Goal: Information Seeking & Learning: Learn about a topic

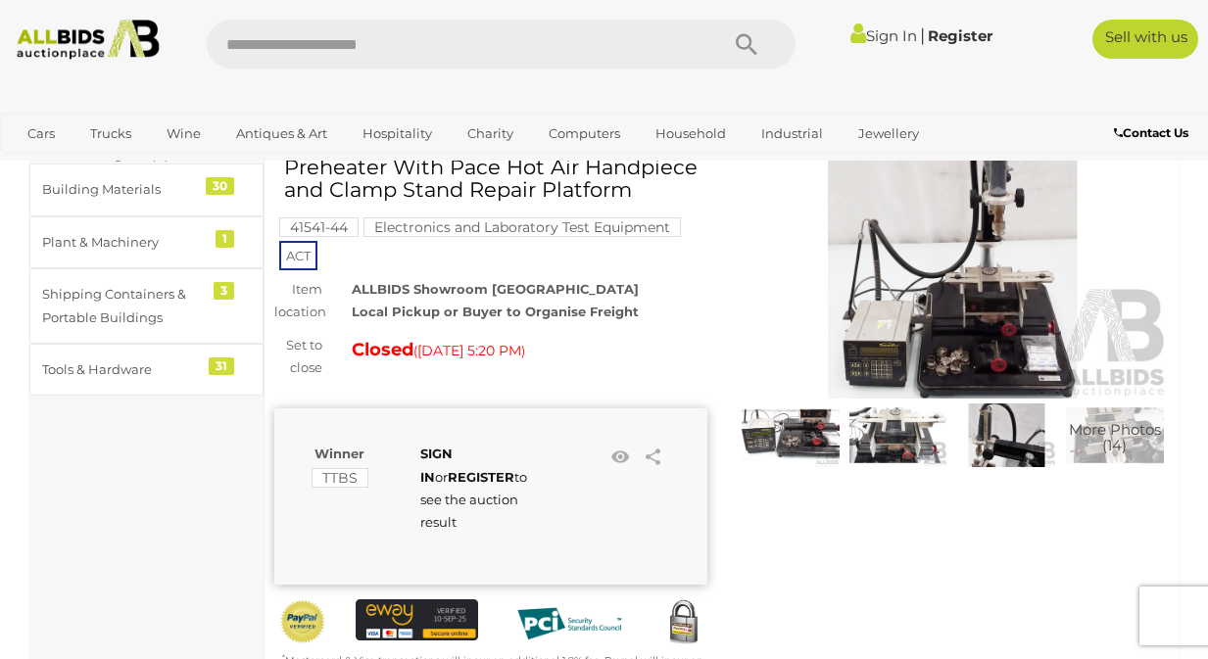
scroll to position [136, 0]
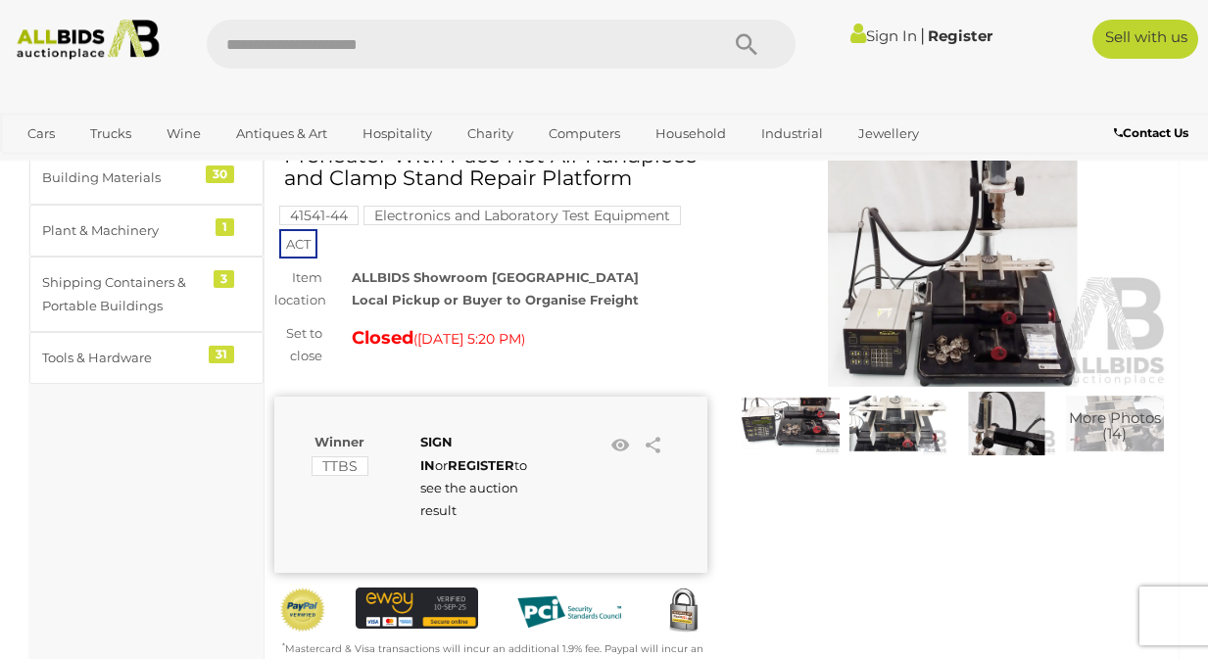
click at [904, 445] on img at bounding box center [898, 424] width 98 height 64
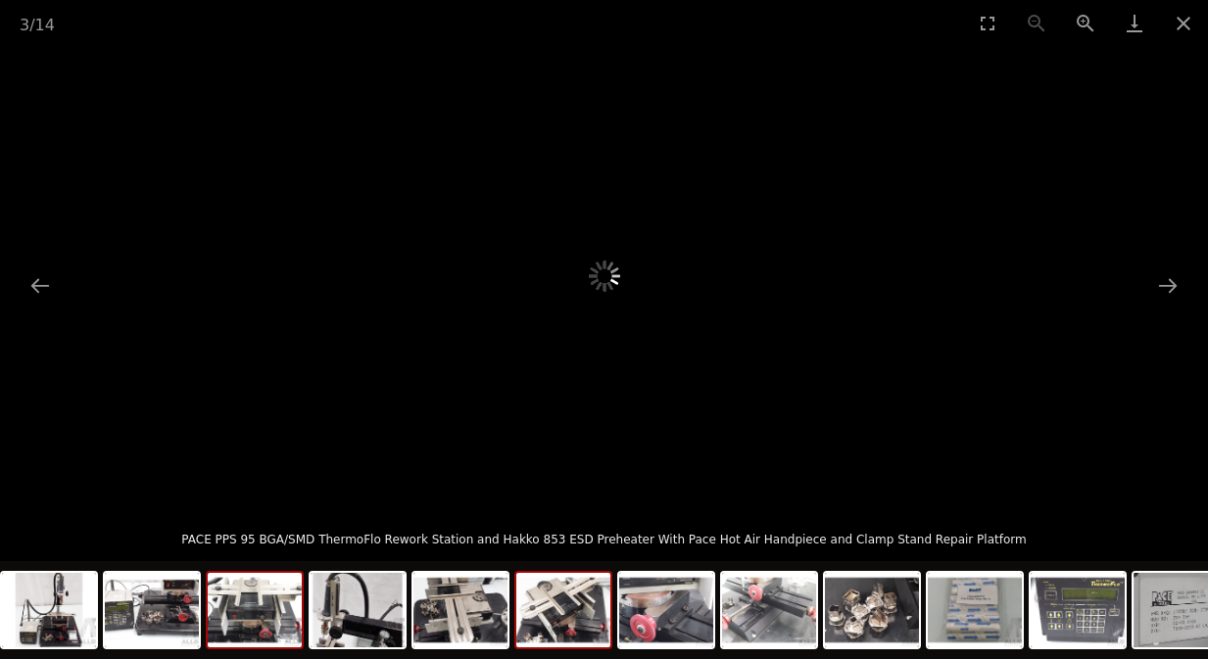
click at [579, 613] on img at bounding box center [563, 610] width 94 height 74
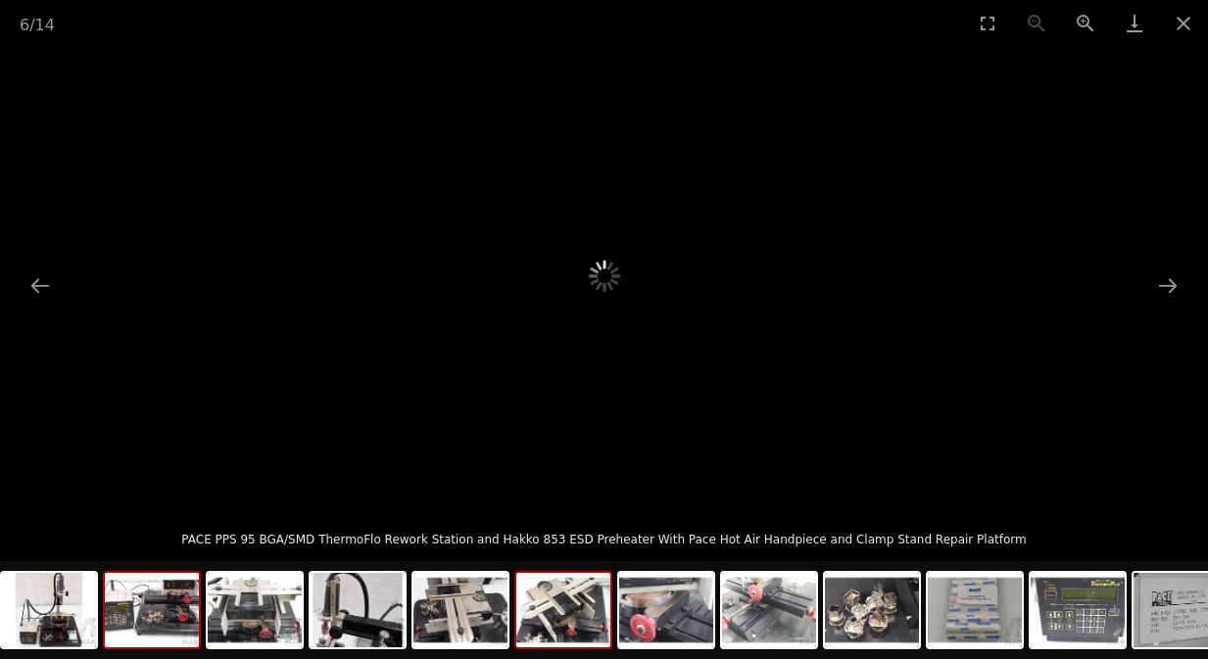
click at [129, 624] on img at bounding box center [152, 610] width 94 height 74
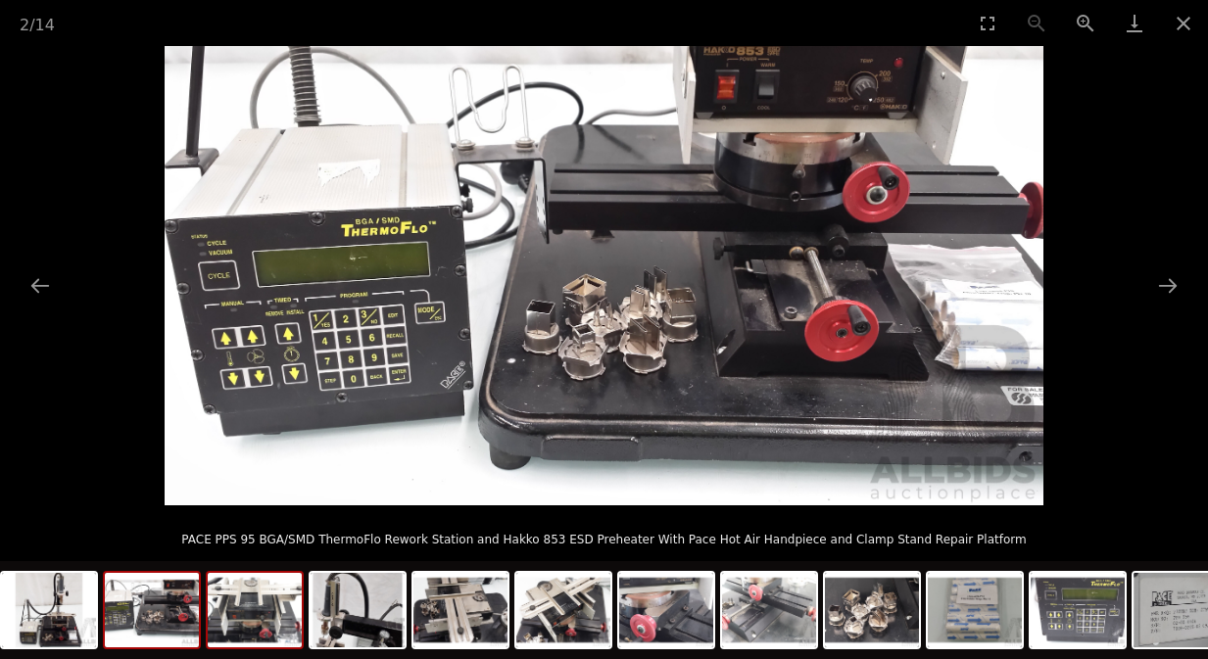
click at [268, 611] on img at bounding box center [255, 610] width 94 height 74
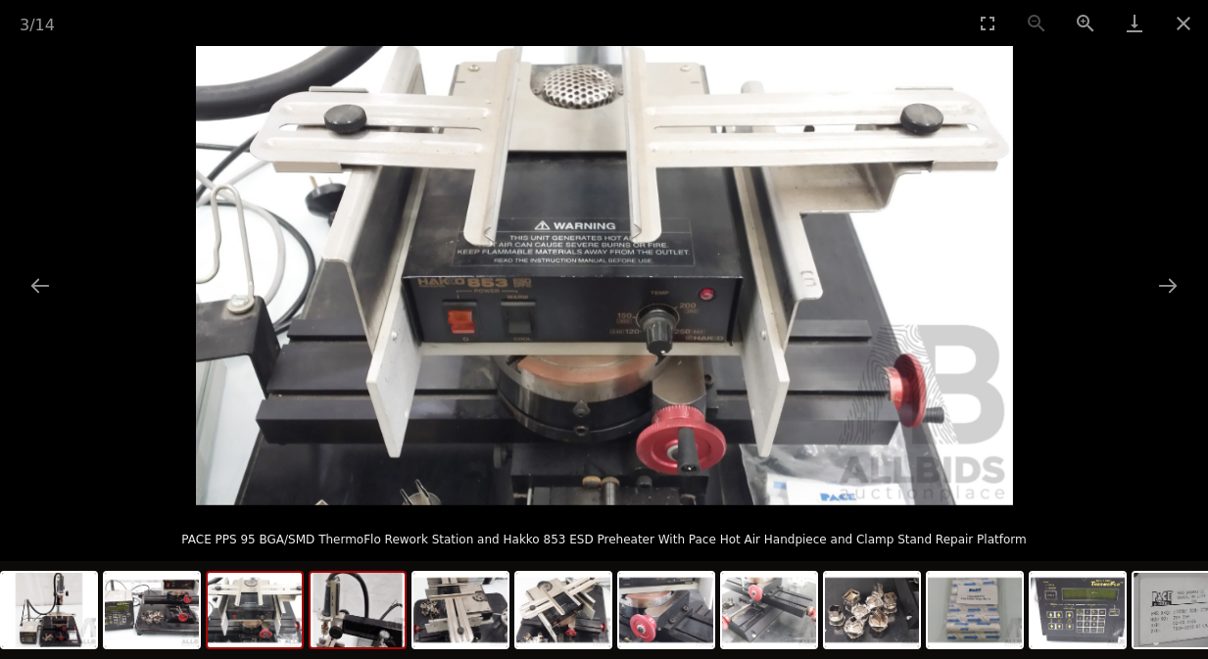
click at [338, 608] on img at bounding box center [357, 610] width 94 height 74
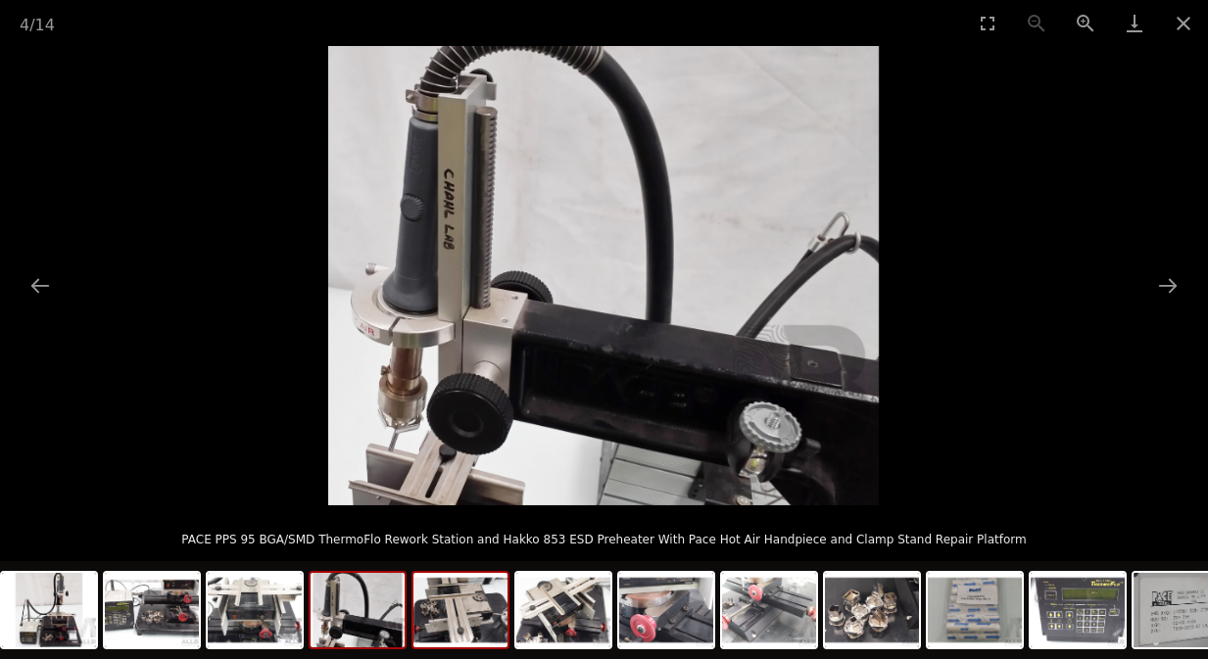
click at [454, 610] on img at bounding box center [460, 610] width 94 height 74
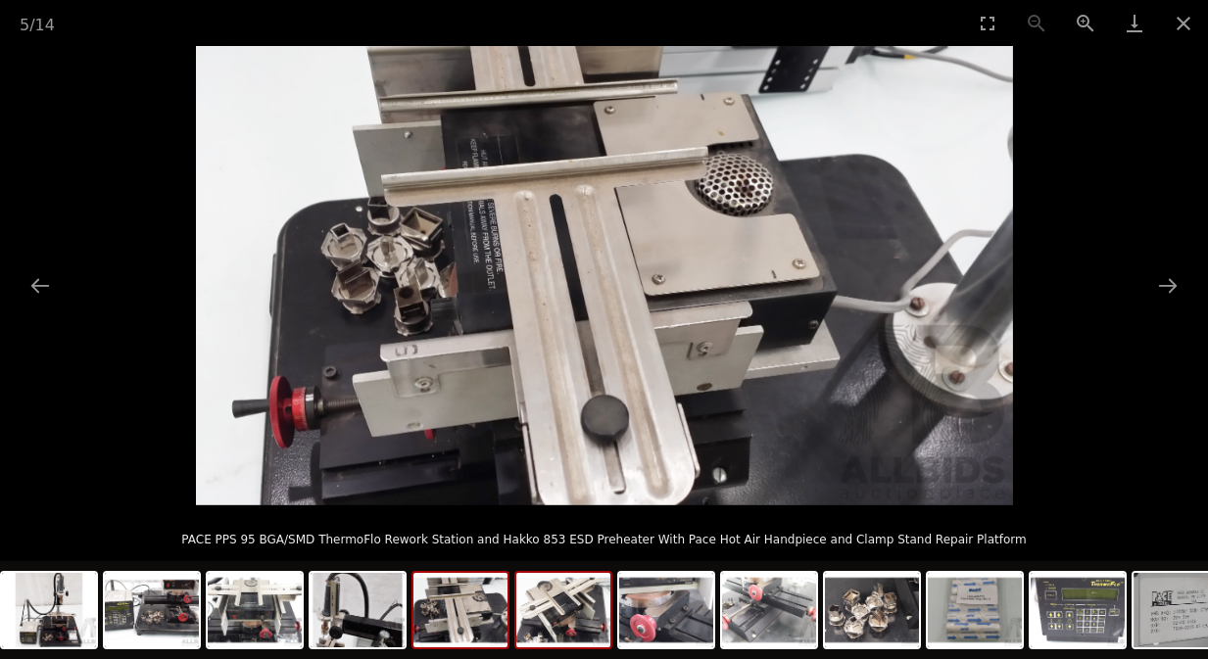
click at [566, 616] on img at bounding box center [563, 610] width 94 height 74
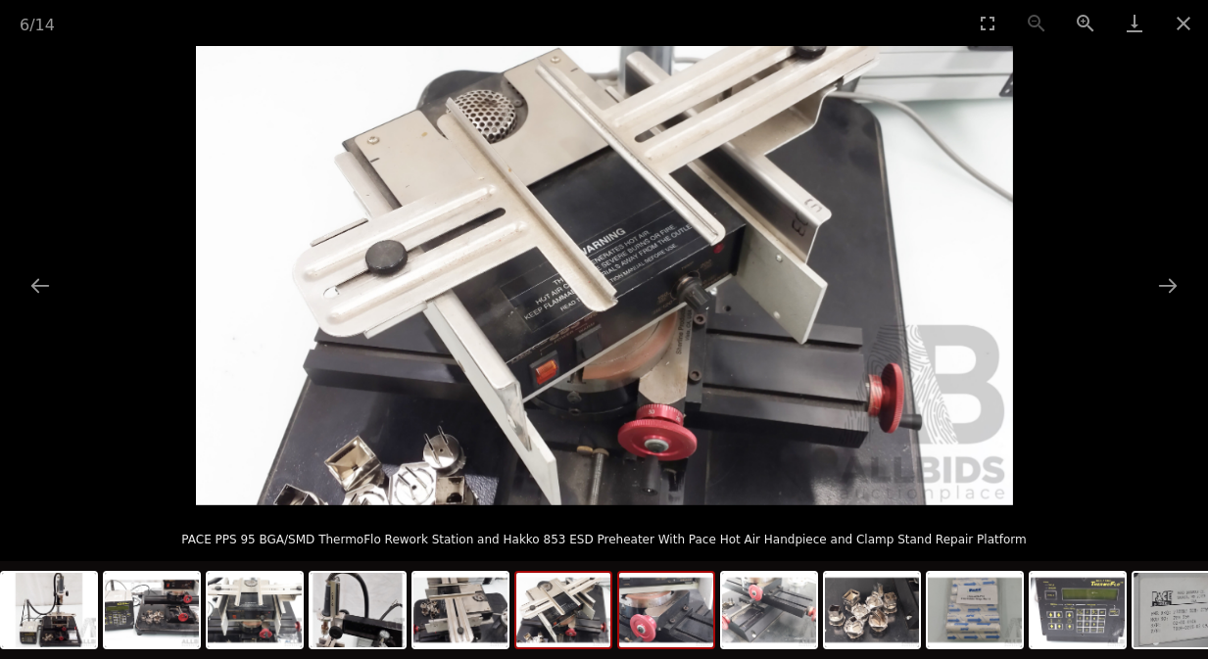
click at [647, 624] on img at bounding box center [666, 610] width 94 height 74
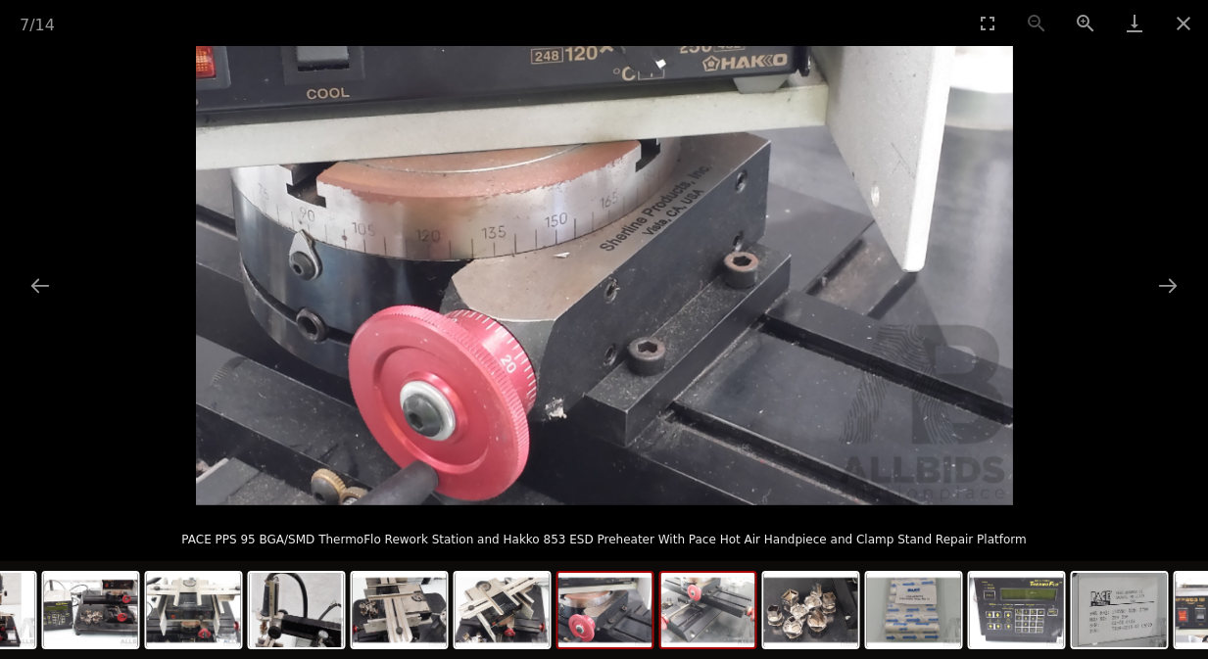
click at [704, 620] on img at bounding box center [708, 610] width 94 height 74
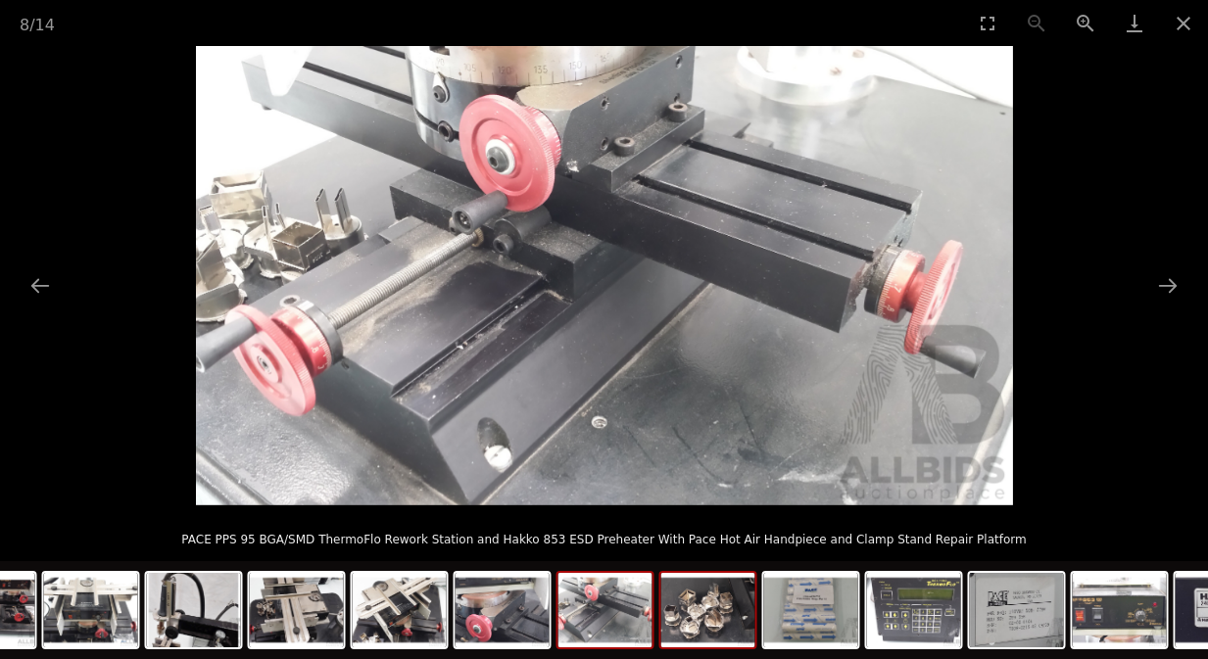
click at [726, 625] on img at bounding box center [708, 610] width 94 height 74
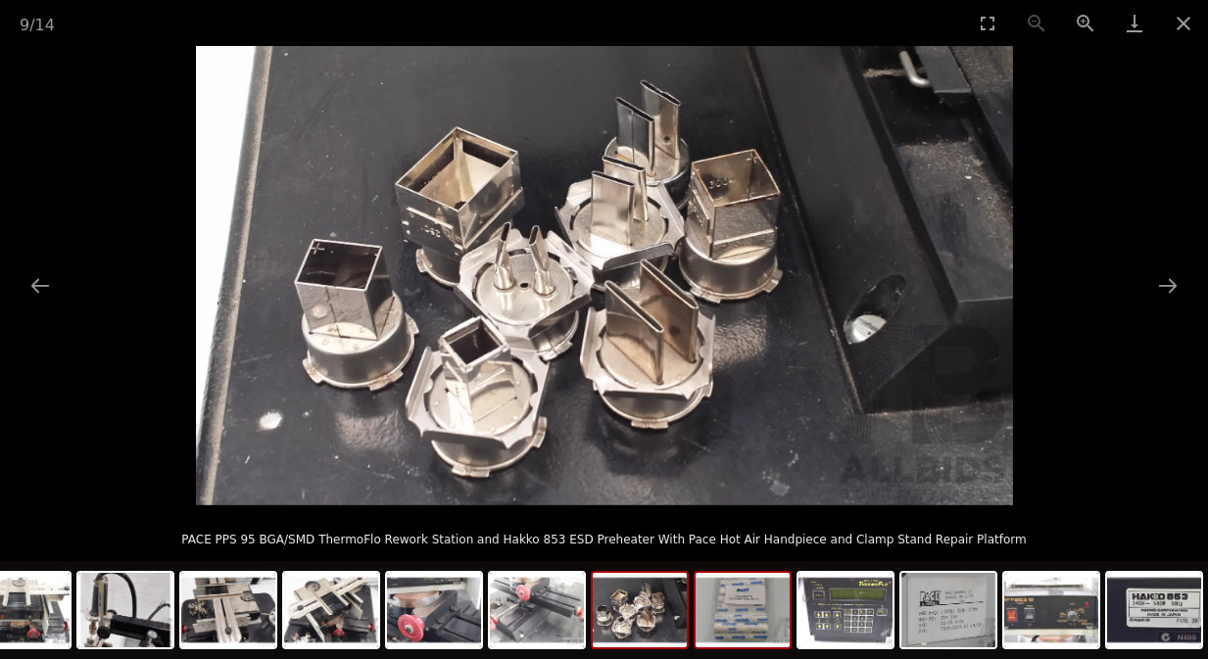
click at [749, 597] on img at bounding box center [742, 610] width 94 height 74
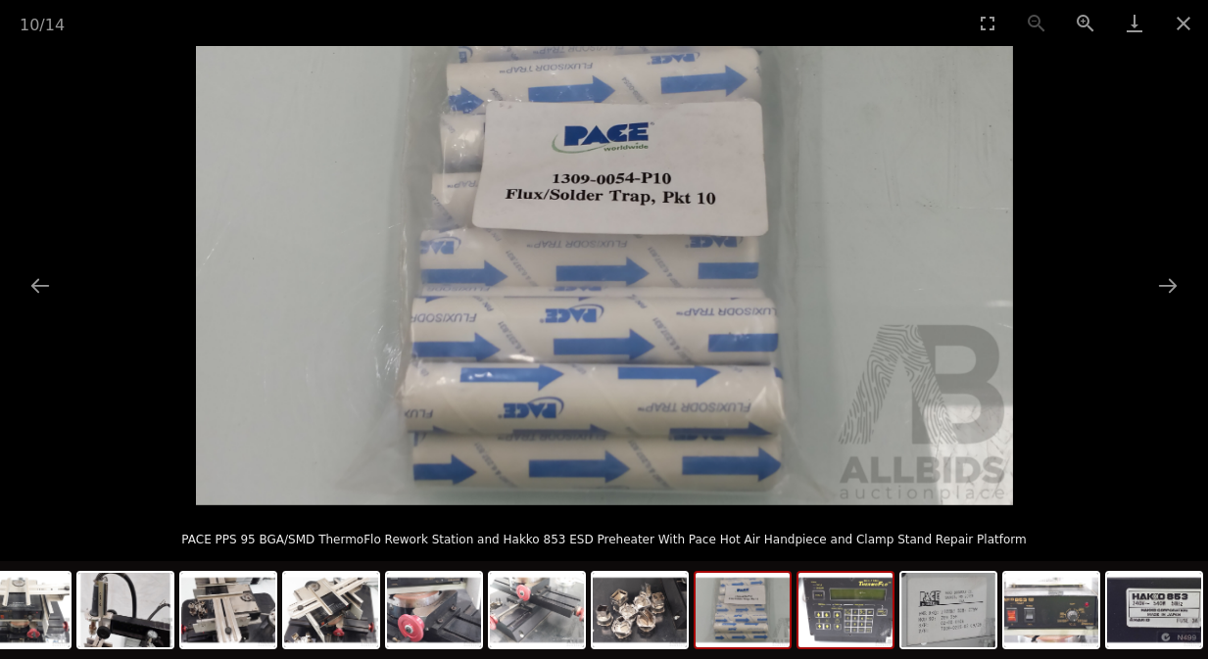
click at [828, 607] on img at bounding box center [845, 610] width 94 height 74
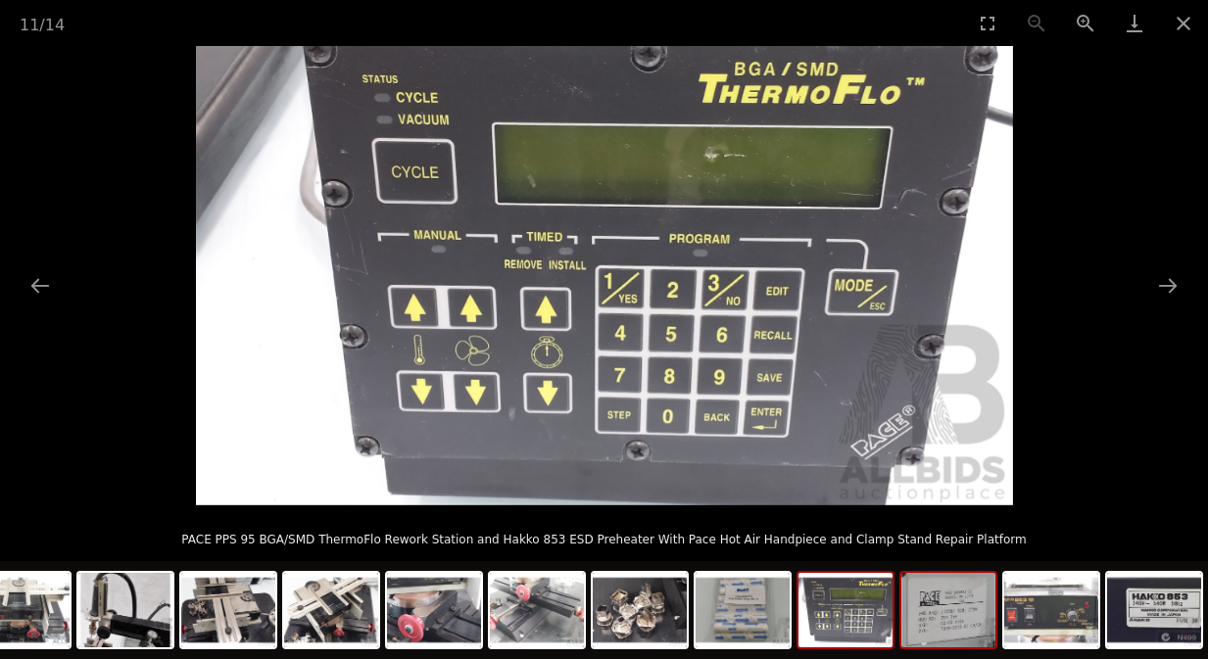
click at [916, 615] on img at bounding box center [948, 610] width 94 height 74
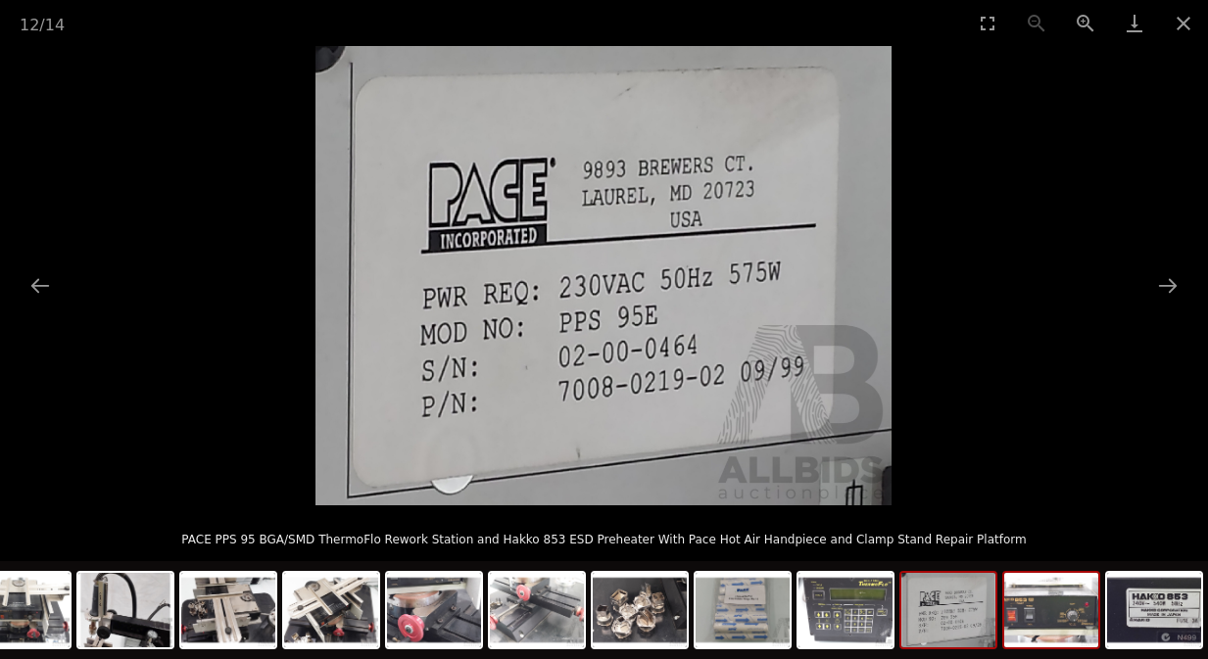
click at [1009, 619] on img at bounding box center [1051, 610] width 94 height 74
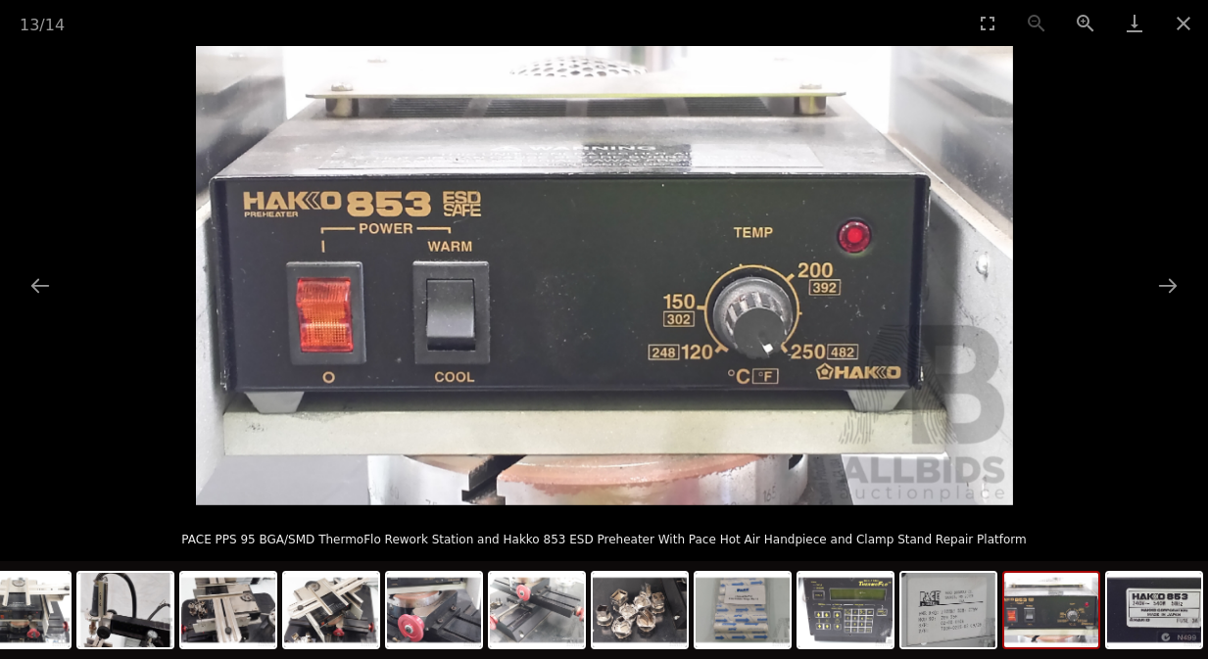
click at [1042, 620] on img at bounding box center [1051, 610] width 94 height 74
click at [1118, 621] on img at bounding box center [1154, 610] width 94 height 74
